Goal: Information Seeking & Learning: Check status

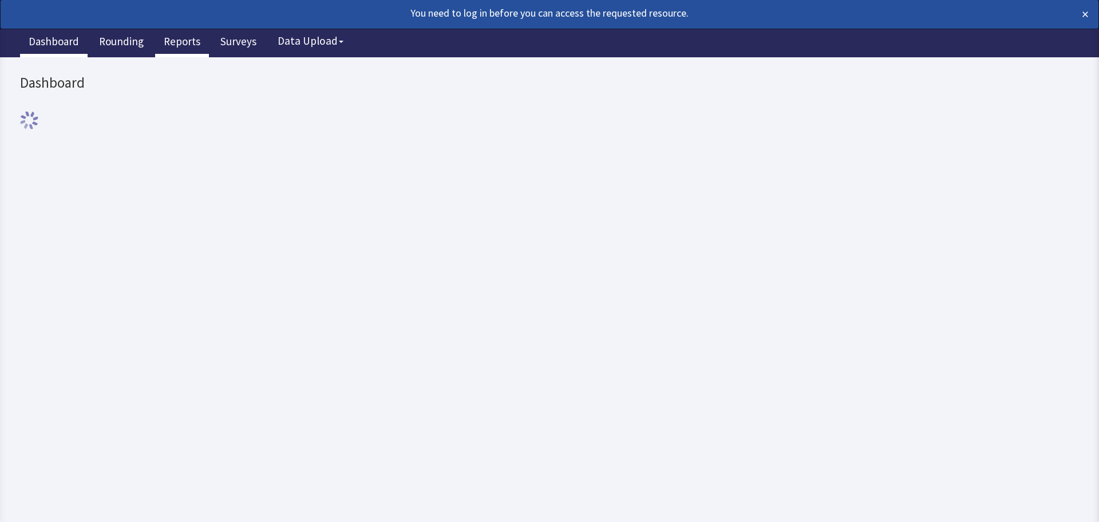
click at [189, 48] on link "Reports" at bounding box center [182, 43] width 54 height 29
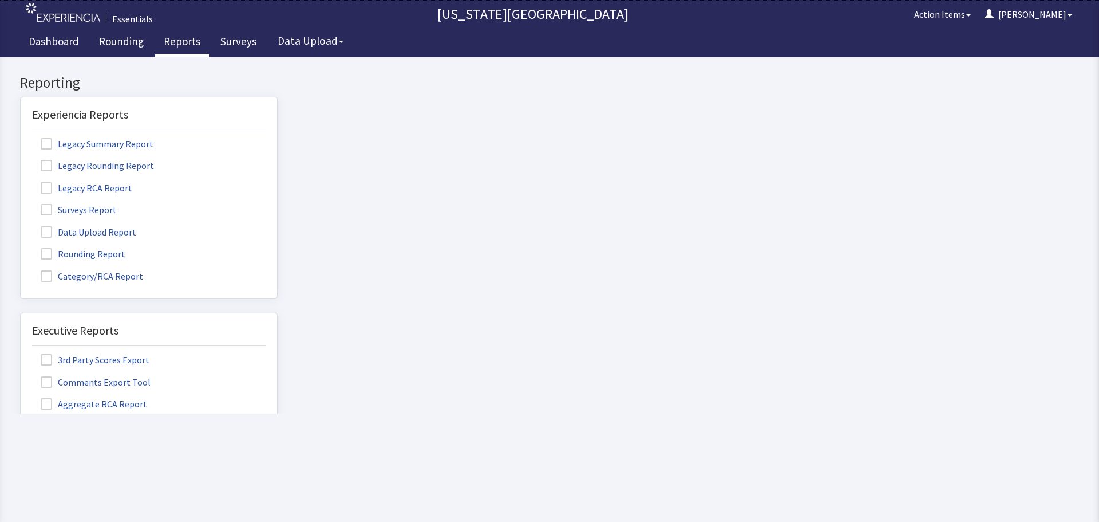
click at [48, 208] on span at bounding box center [46, 209] width 11 height 11
click at [21, 203] on input "Surveys Report" at bounding box center [21, 203] width 0 height 0
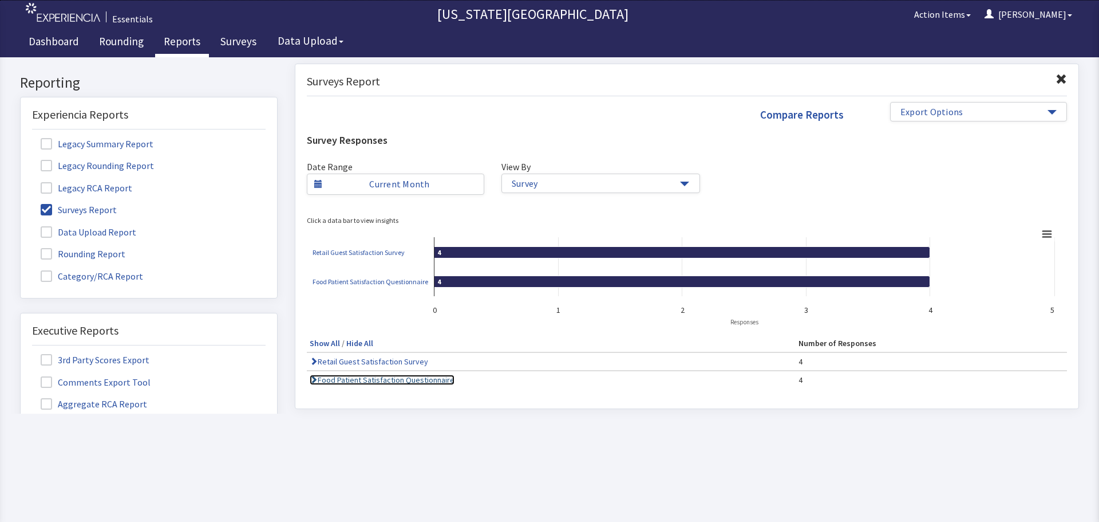
click at [407, 384] on link "Food Patient Satisfaction Questionnaire" at bounding box center [382, 379] width 145 height 10
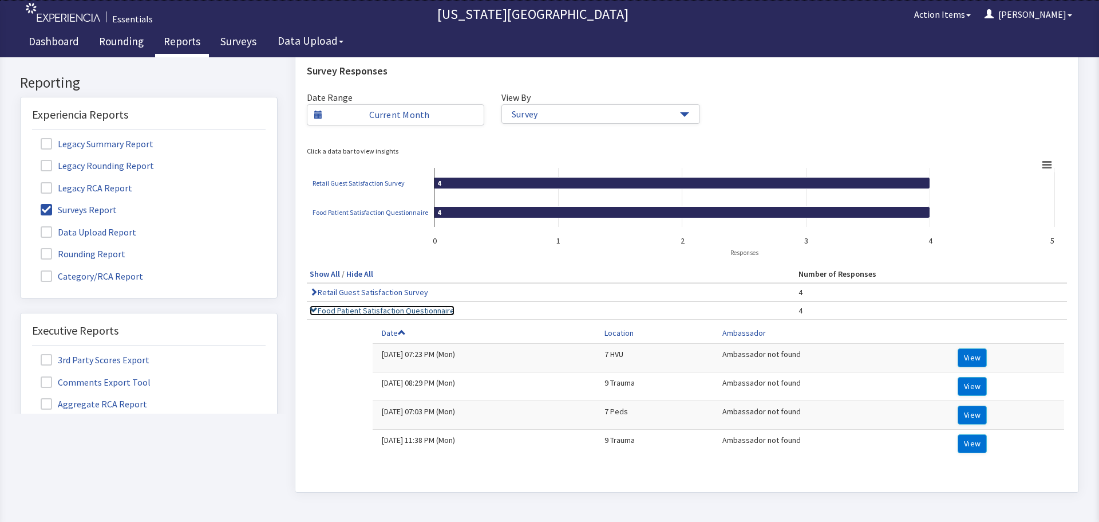
scroll to position [143, 0]
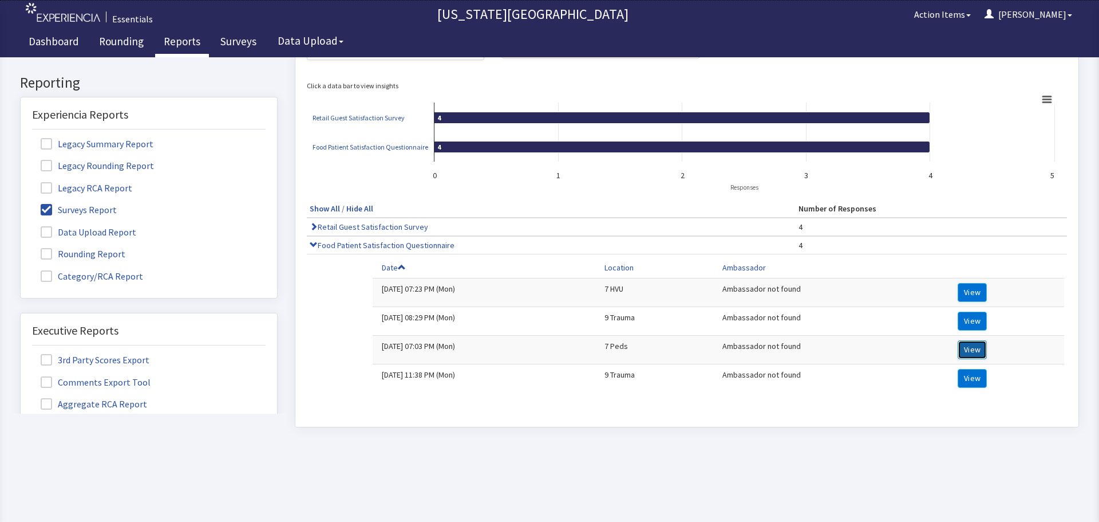
click at [965, 341] on button "View" at bounding box center [972, 349] width 29 height 19
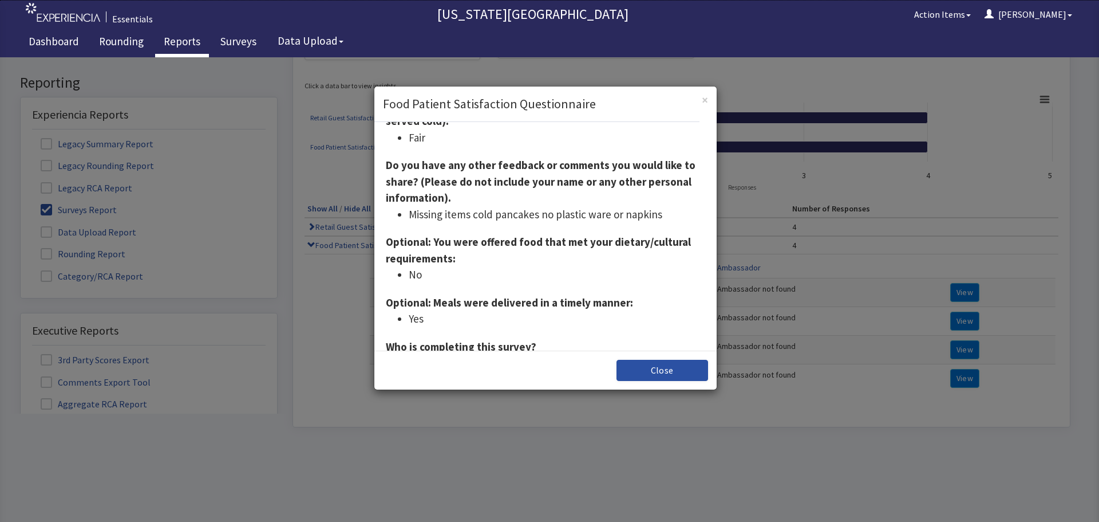
scroll to position [267, 0]
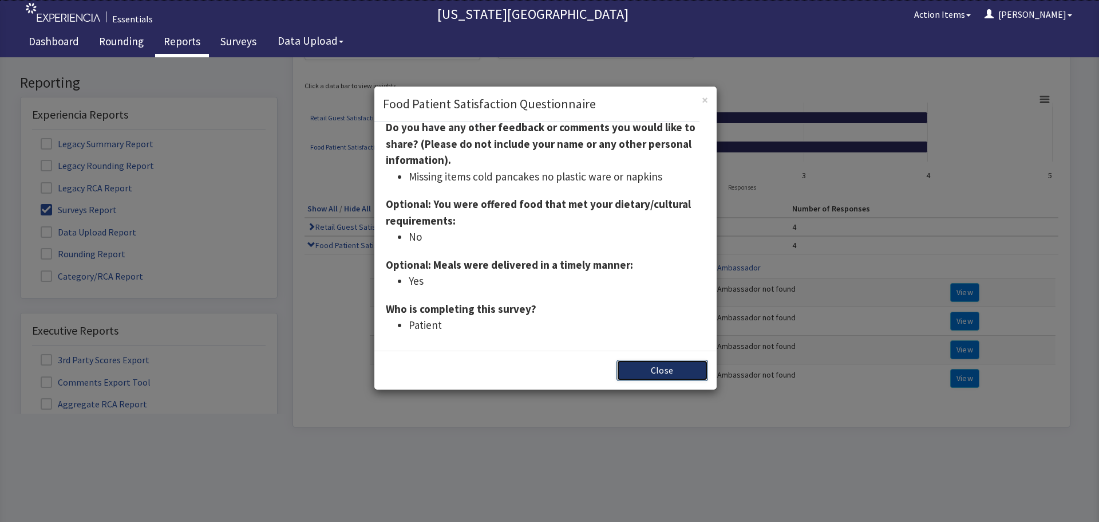
click at [640, 363] on button "Close" at bounding box center [663, 370] width 92 height 21
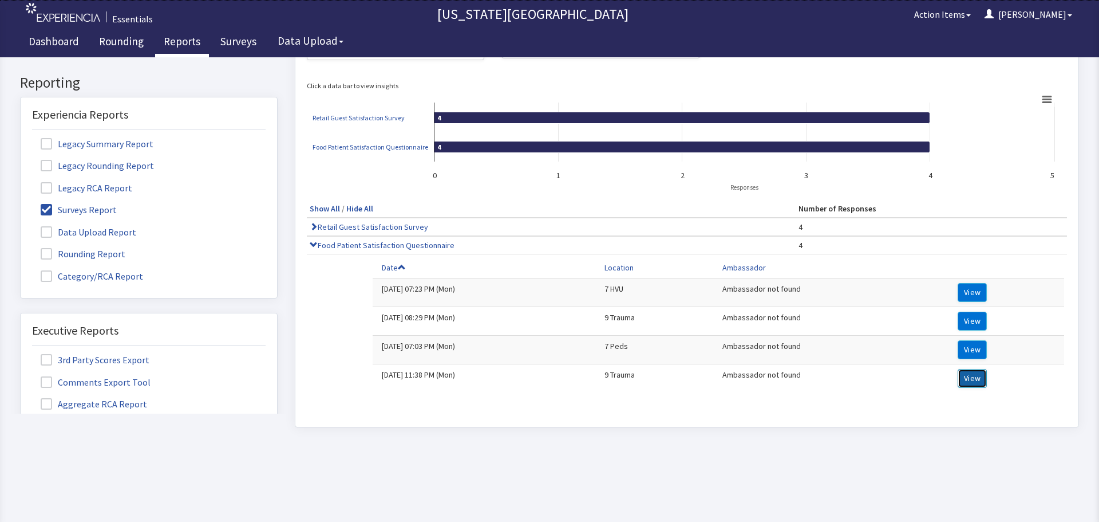
click at [965, 377] on button "View" at bounding box center [972, 378] width 29 height 19
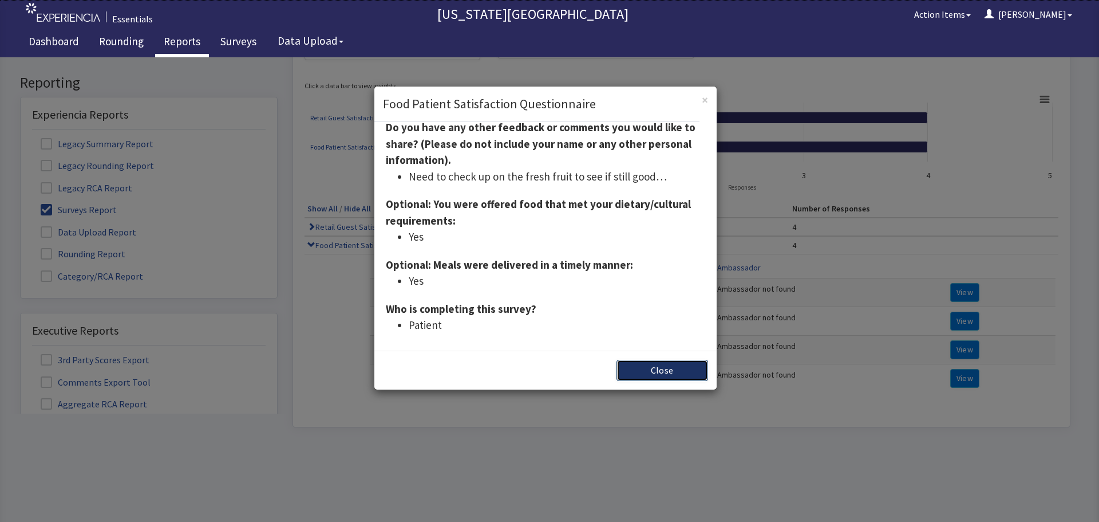
click at [647, 368] on button "Close" at bounding box center [663, 370] width 92 height 21
